Goal: Transaction & Acquisition: Purchase product/service

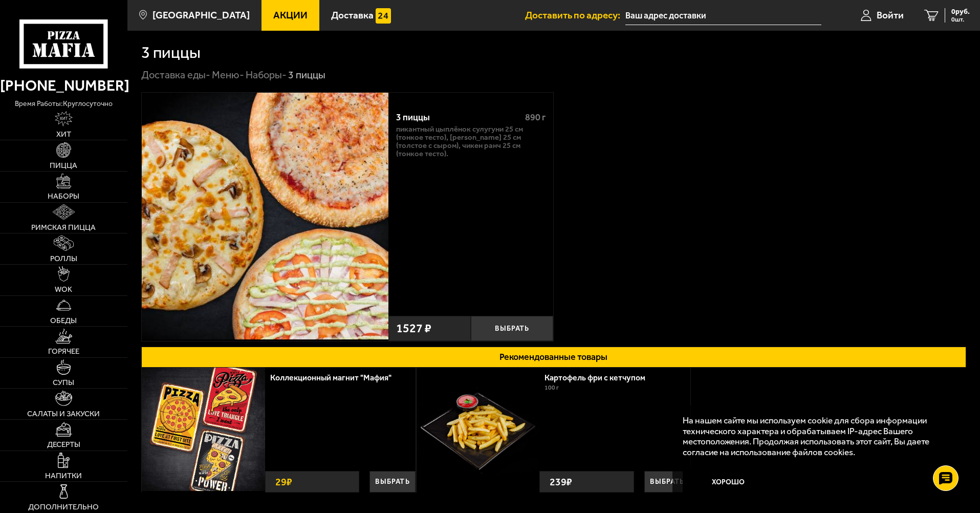
click at [261, 75] on link "Наборы -" at bounding box center [266, 75] width 41 height 12
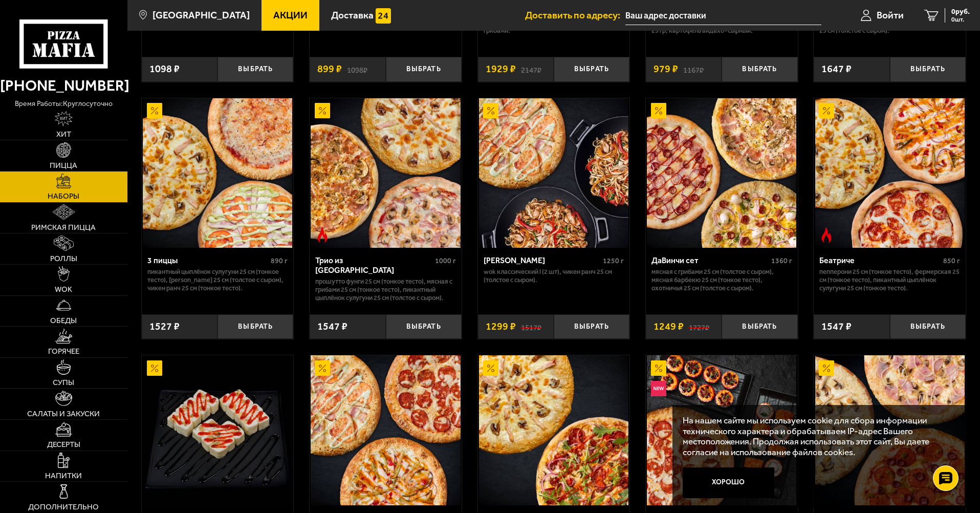
scroll to position [256, 0]
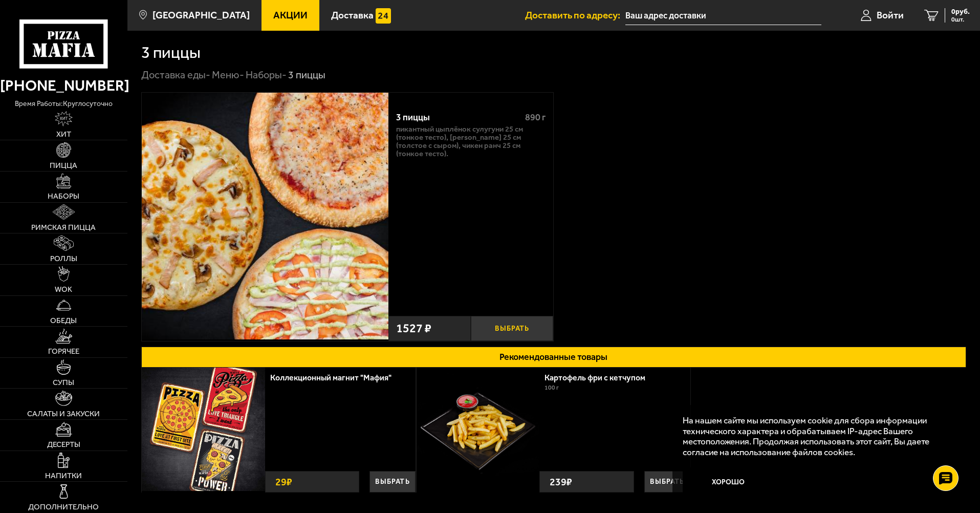
click at [524, 328] on button "Выбрать" at bounding box center [512, 328] width 82 height 25
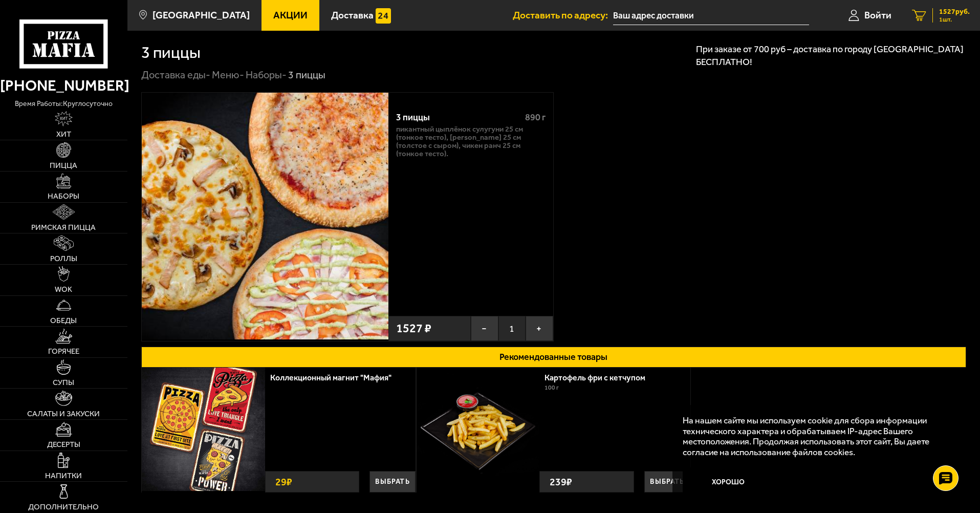
click at [947, 12] on span "1527 руб." at bounding box center [954, 11] width 31 height 7
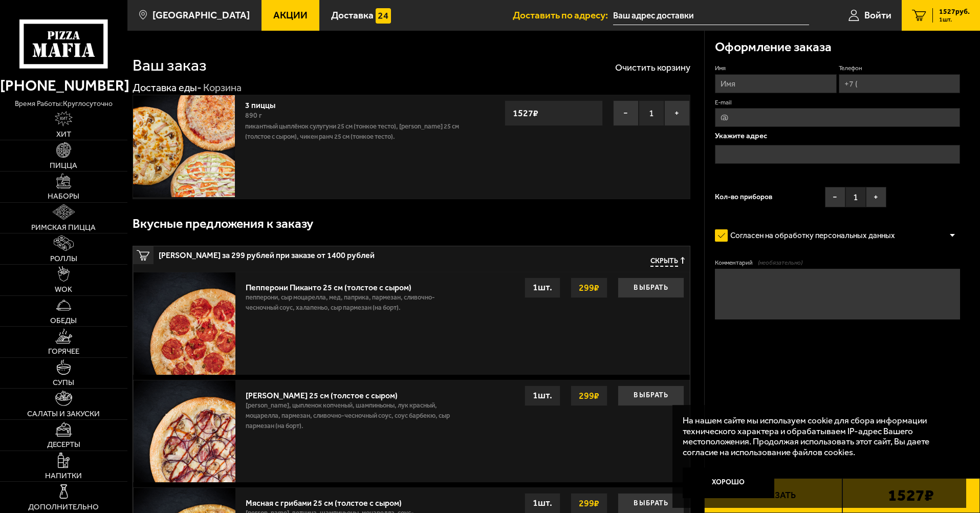
click at [751, 77] on input "Имя" at bounding box center [775, 83] width 121 height 19
type input "Вадим"
click at [168, 17] on span "[GEOGRAPHIC_DATA]" at bounding box center [201, 15] width 97 height 10
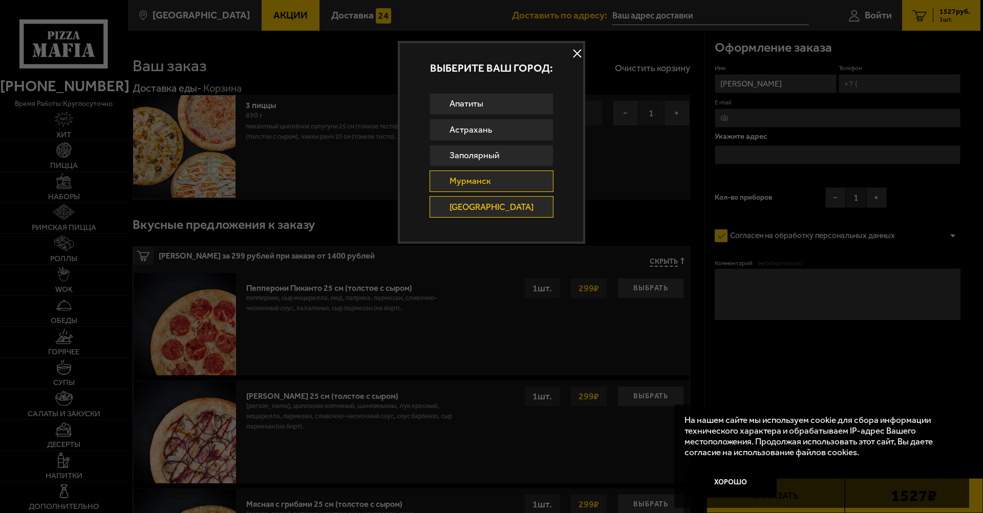
click at [502, 179] on link "Мурманск" at bounding box center [491, 180] width 124 height 21
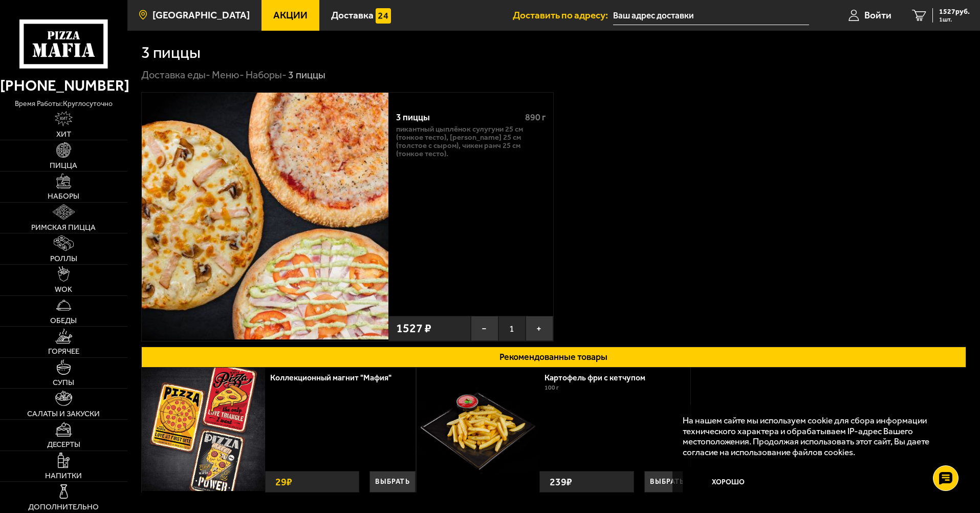
click at [202, 24] on link "[GEOGRAPHIC_DATA]" at bounding box center [194, 15] width 134 height 31
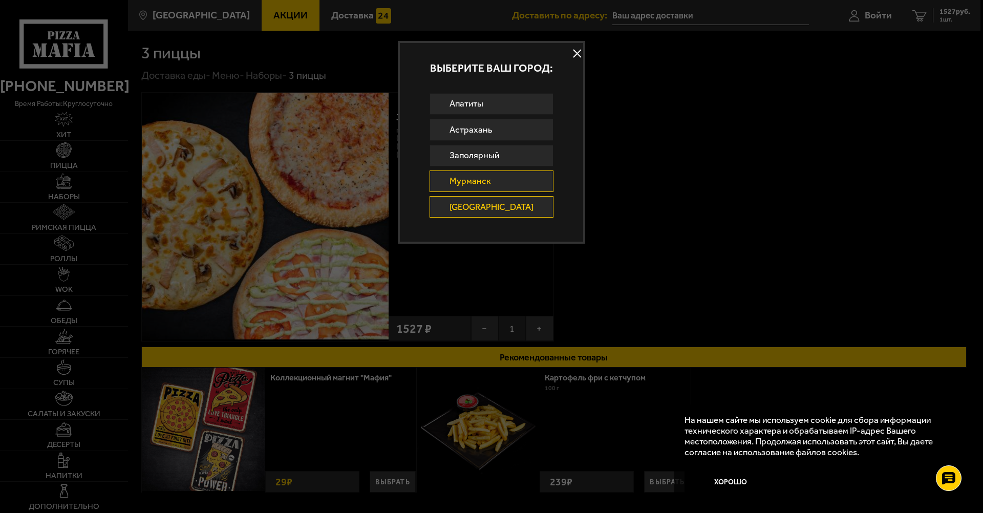
click at [491, 183] on link "Мурманск" at bounding box center [491, 180] width 124 height 21
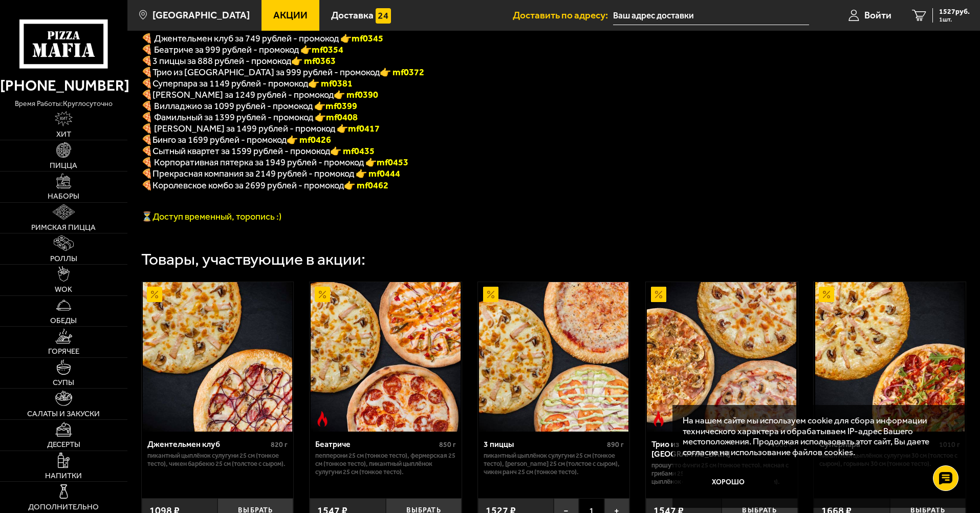
scroll to position [256, 0]
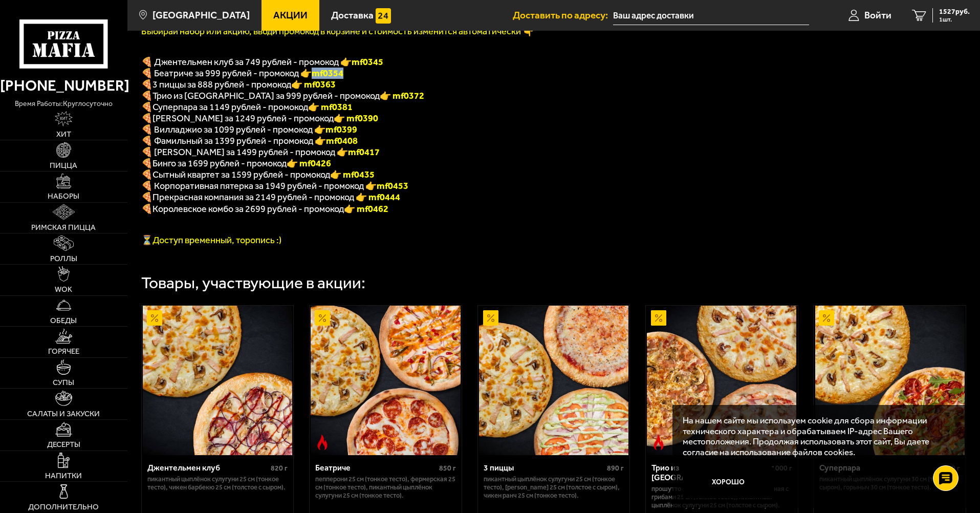
drag, startPoint x: 350, startPoint y: 78, endPoint x: 320, endPoint y: 79, distance: 30.2
click at [320, 79] on p "🍕 Беатриче за 999 рублей - промокод 👉 mf0354" at bounding box center [403, 73] width 524 height 11
copy b "mf0354"
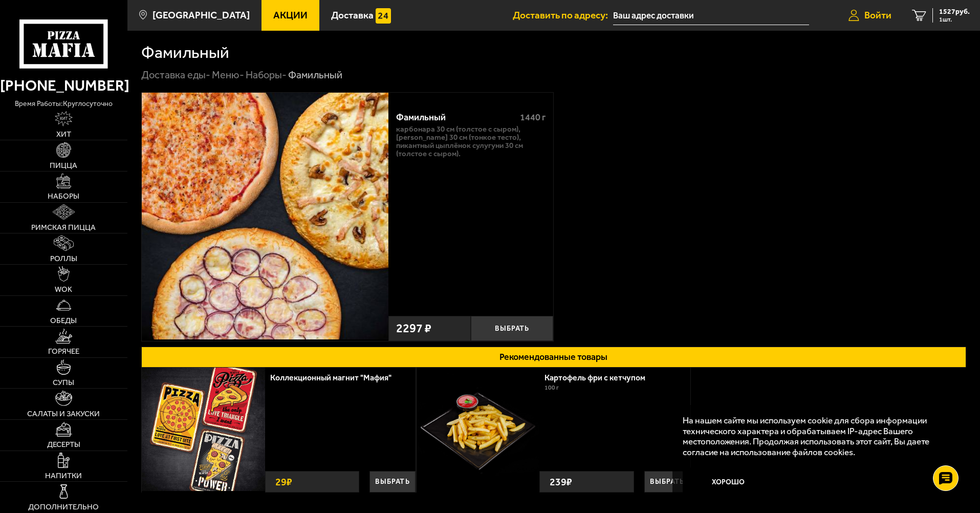
click at [883, 21] on link "Войти" at bounding box center [869, 15] width 63 height 31
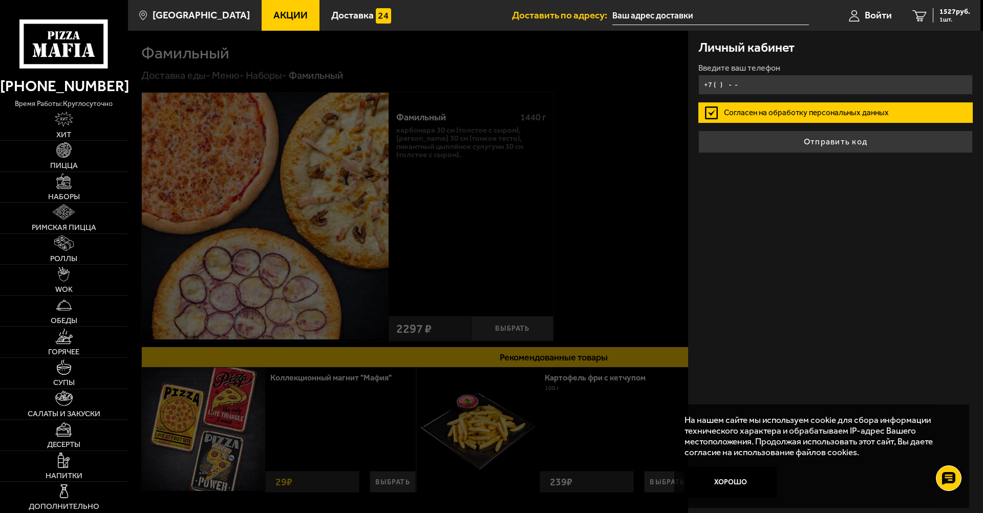
click at [808, 90] on input "+7 ( ) - -" at bounding box center [835, 85] width 274 height 20
type input "[PHONE_NUMBER]"
click at [698, 131] on button "Отправить код" at bounding box center [835, 142] width 274 height 23
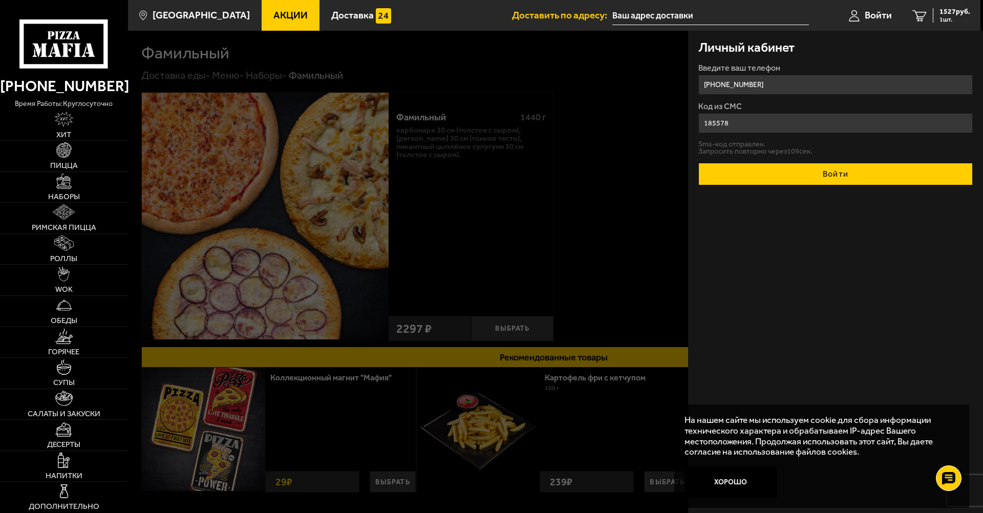
type input "185578"
click at [824, 169] on button "Войти" at bounding box center [835, 174] width 274 height 23
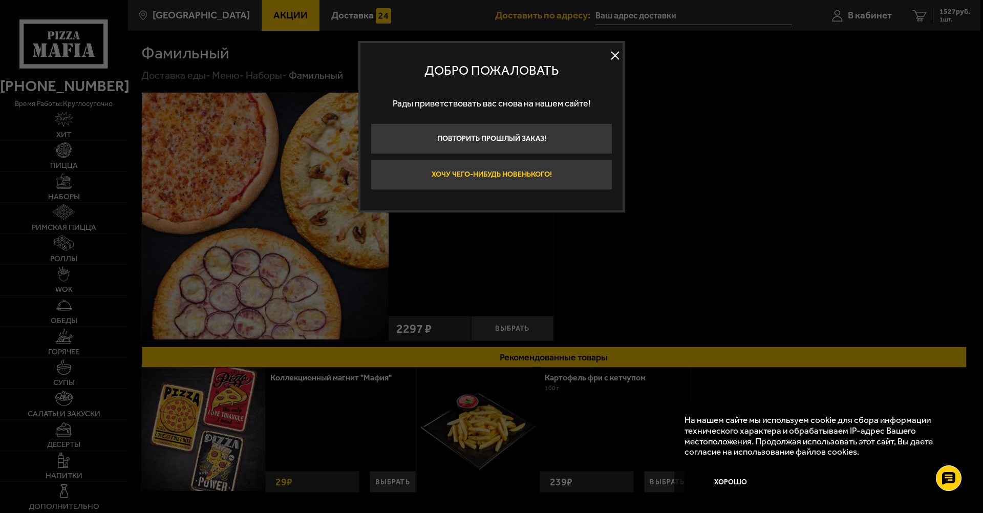
click at [554, 181] on button "Хочу чего-нибудь новенького!" at bounding box center [492, 174] width 242 height 31
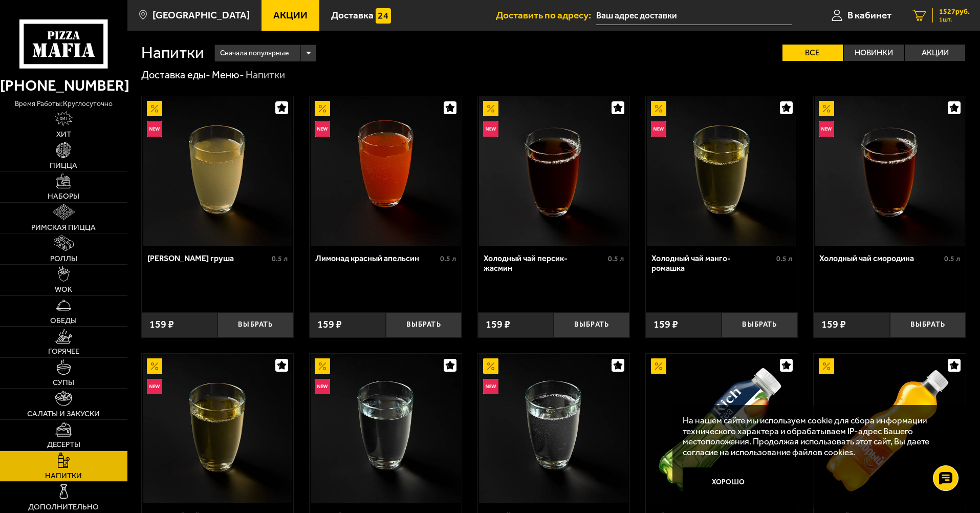
click at [933, 13] on div "1527 руб. 1 шт." at bounding box center [951, 15] width 37 height 14
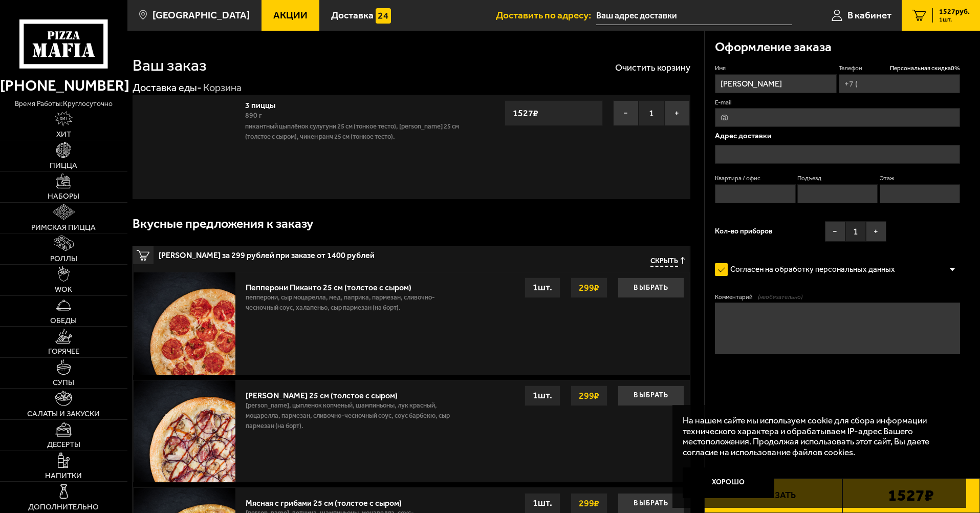
type input "[PHONE_NUMBER]"
type input "Мурманск Полярный Круг 1"
type input "2"
type input "1"
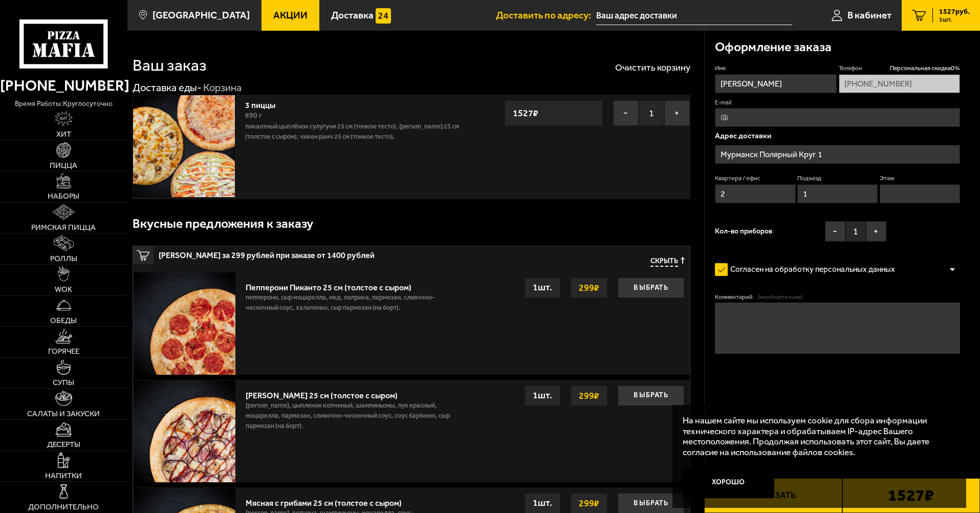
type input "[STREET_ADDRESS]"
click at [951, 58] on div "Оформление заказа" at bounding box center [837, 47] width 245 height 33
click at [161, 9] on link "[GEOGRAPHIC_DATA]" at bounding box center [194, 15] width 134 height 31
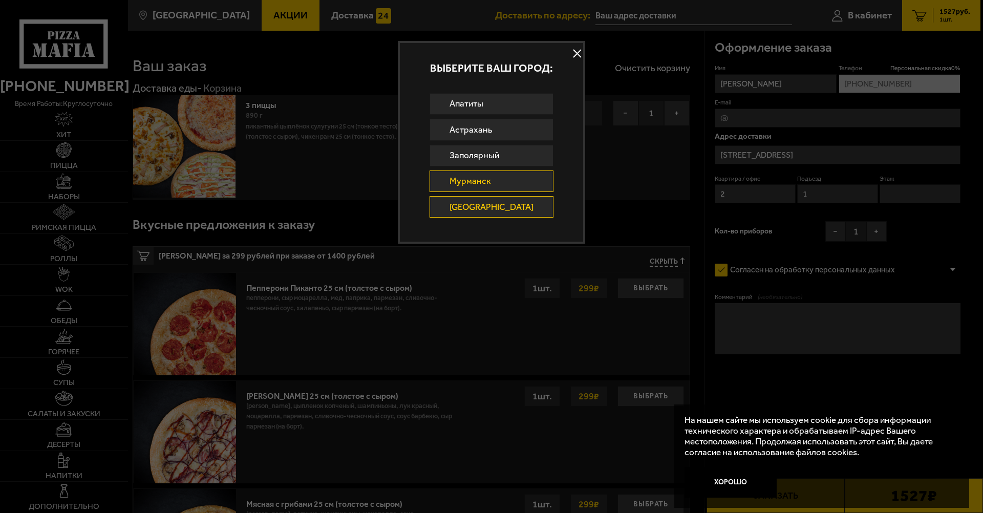
click at [477, 184] on link "Мурманск" at bounding box center [491, 180] width 124 height 21
